Goal: Transaction & Acquisition: Obtain resource

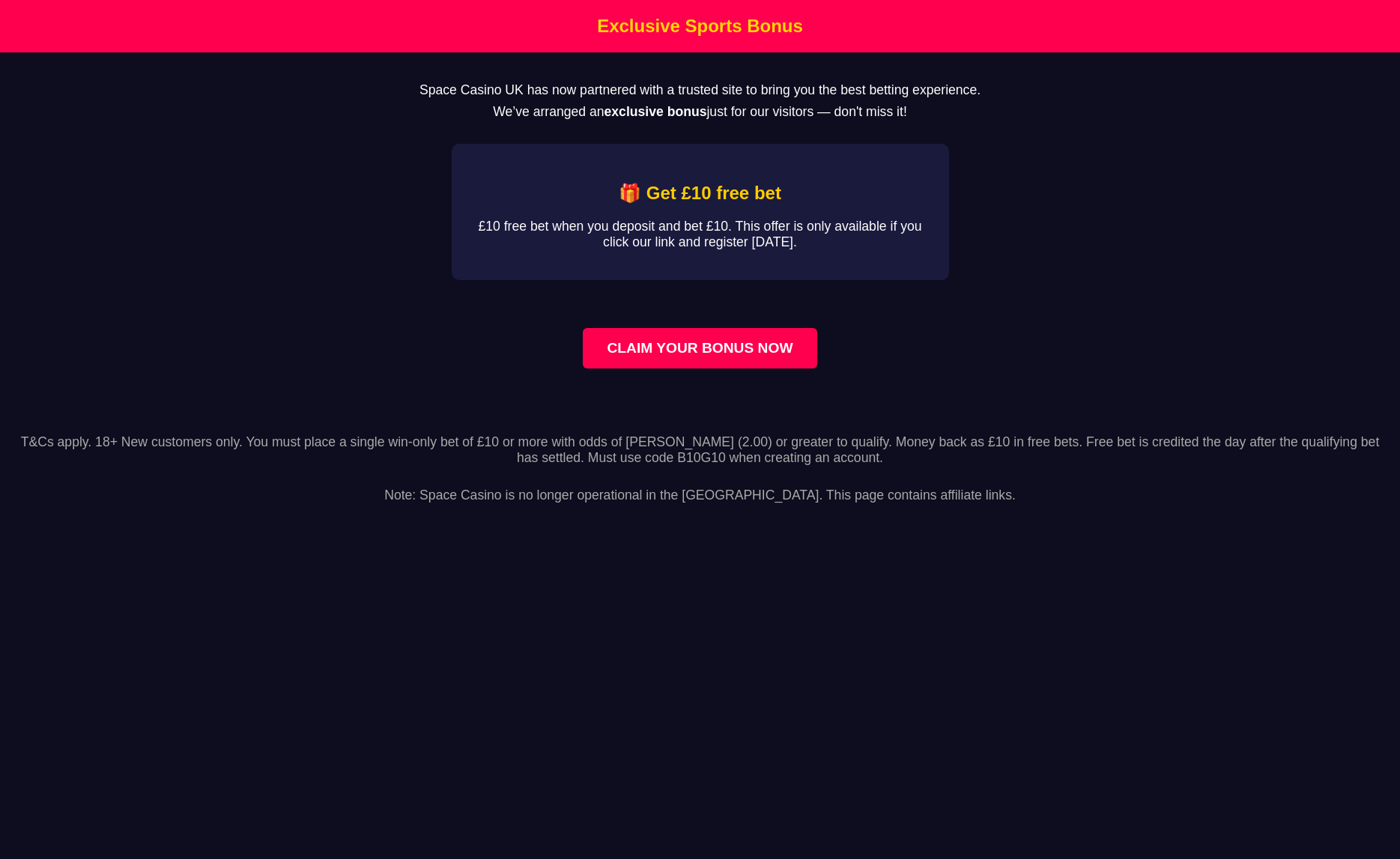
click at [266, 181] on main "Space Casino UK has now partnered with a trusted site to bring you the best bet…" at bounding box center [700, 234] width 1400 height 364
click at [642, 354] on link "CLAIM YOUR BONUS NOW" at bounding box center [700, 348] width 233 height 41
click at [645, 224] on div "🎁 Get £10 free bet £10 free bet when you deposit and bet £10. This offer is onl…" at bounding box center [700, 212] width 497 height 136
click at [669, 365] on link "CLAIM YOUR BONUS NOW" at bounding box center [700, 348] width 233 height 41
